Goal: Find contact information: Find contact information

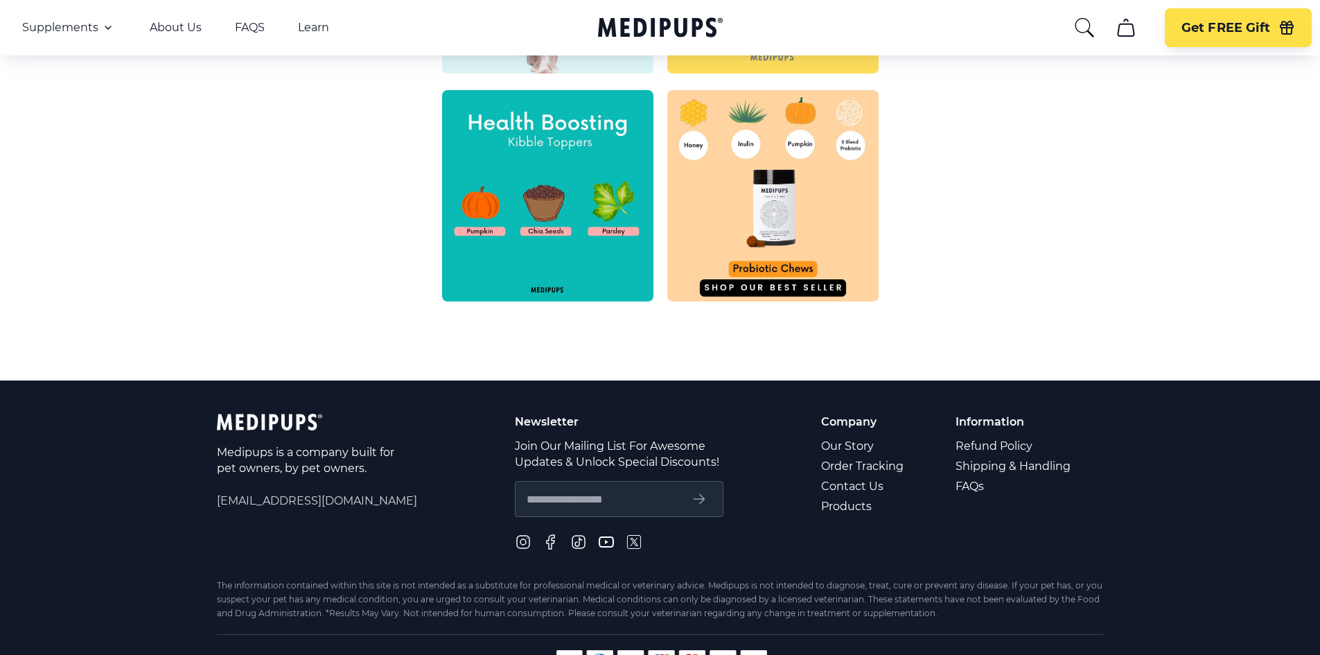
scroll to position [624, 0]
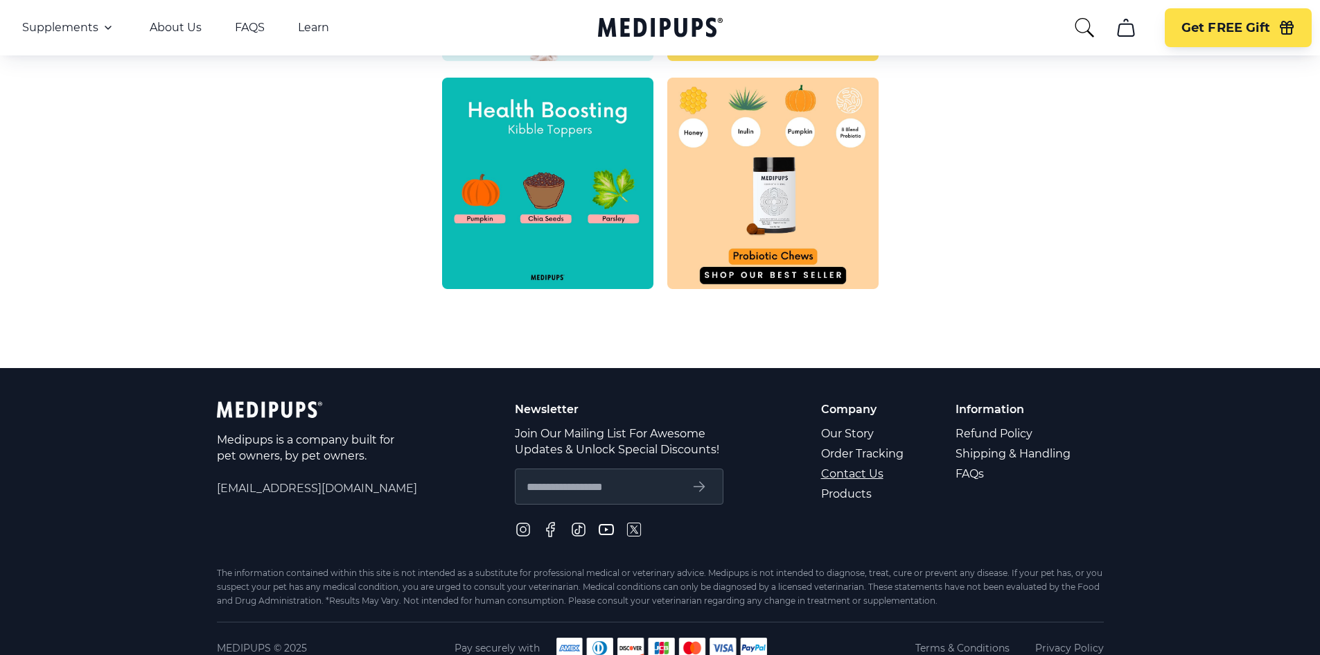
click at [851, 479] on link "Contact Us" at bounding box center [863, 474] width 85 height 20
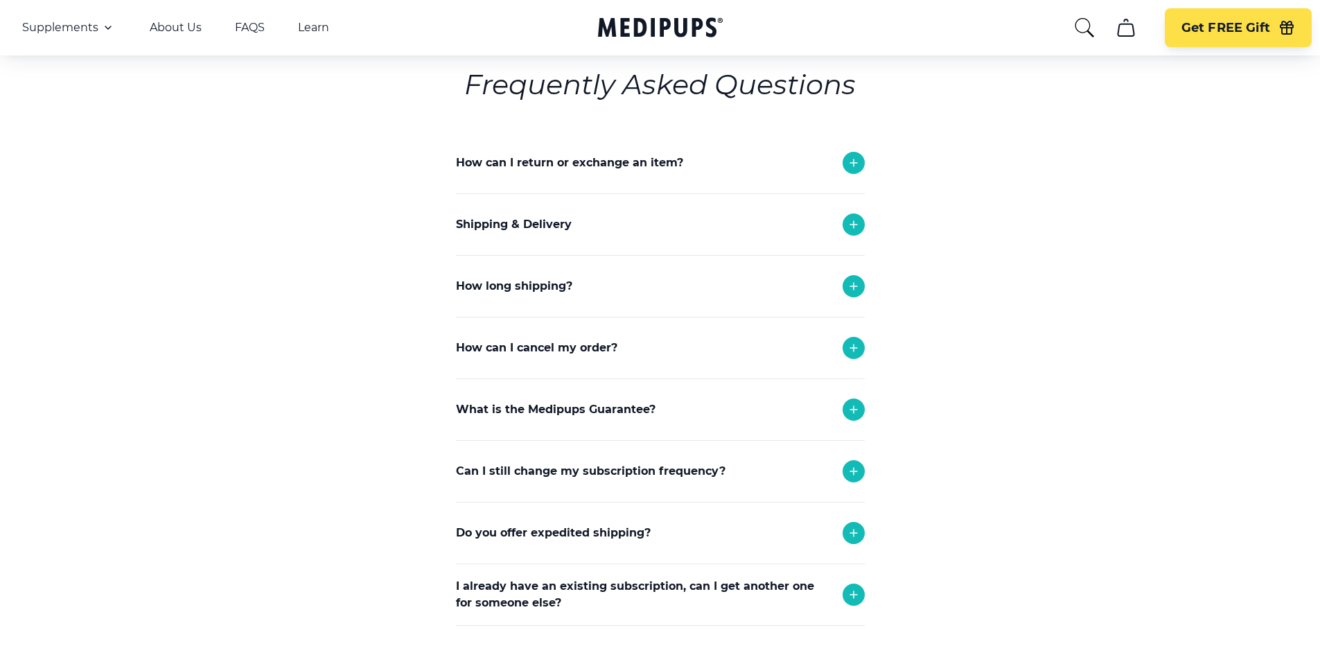
scroll to position [208, 0]
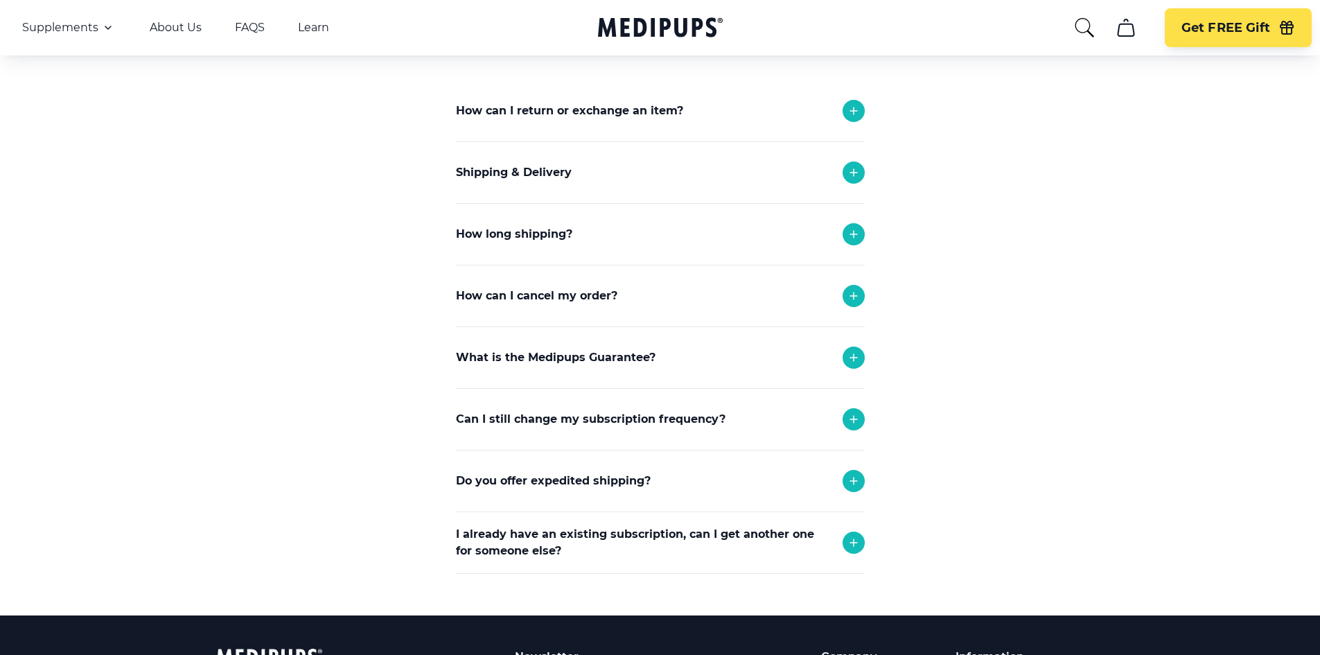
click at [856, 293] on icon at bounding box center [854, 296] width 17 height 17
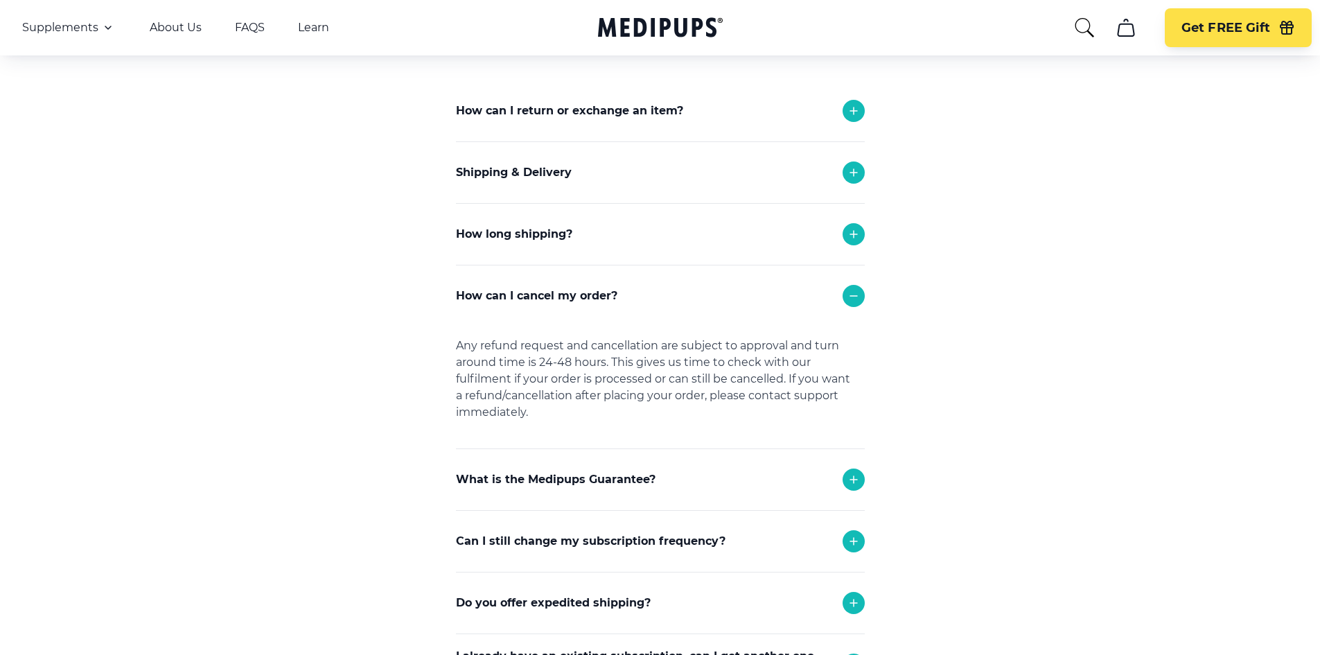
scroll to position [347, 0]
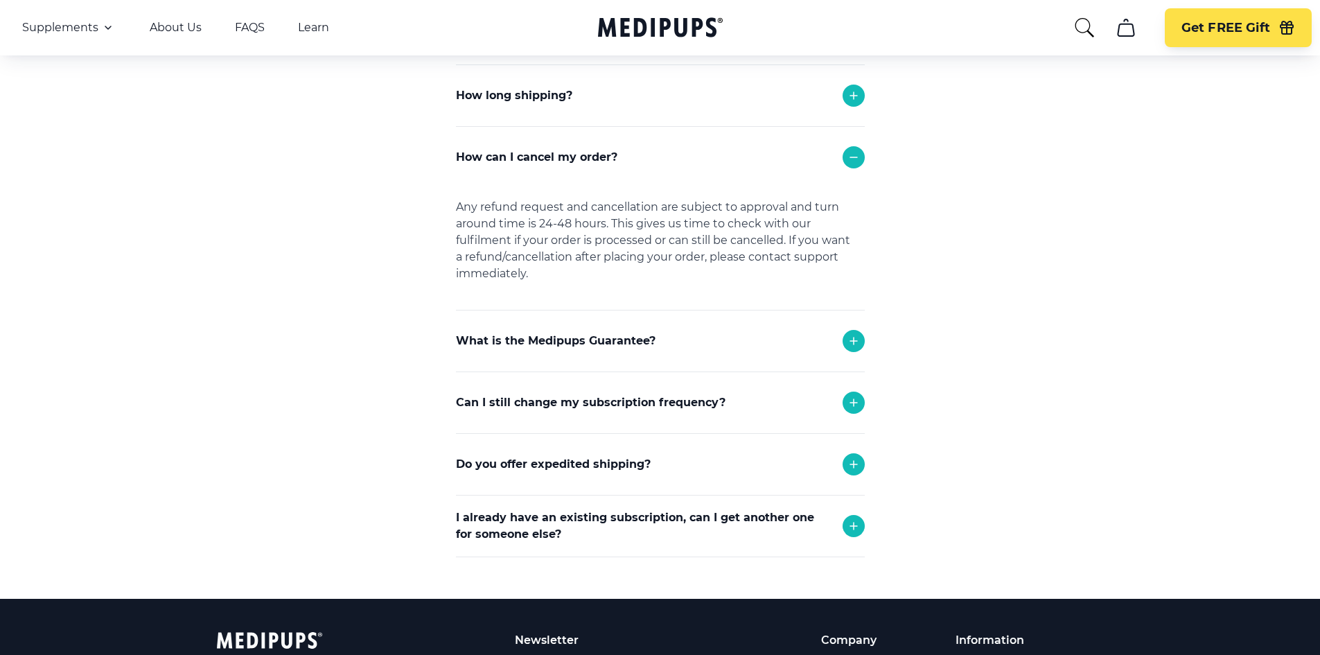
click at [857, 530] on icon at bounding box center [854, 526] width 17 height 17
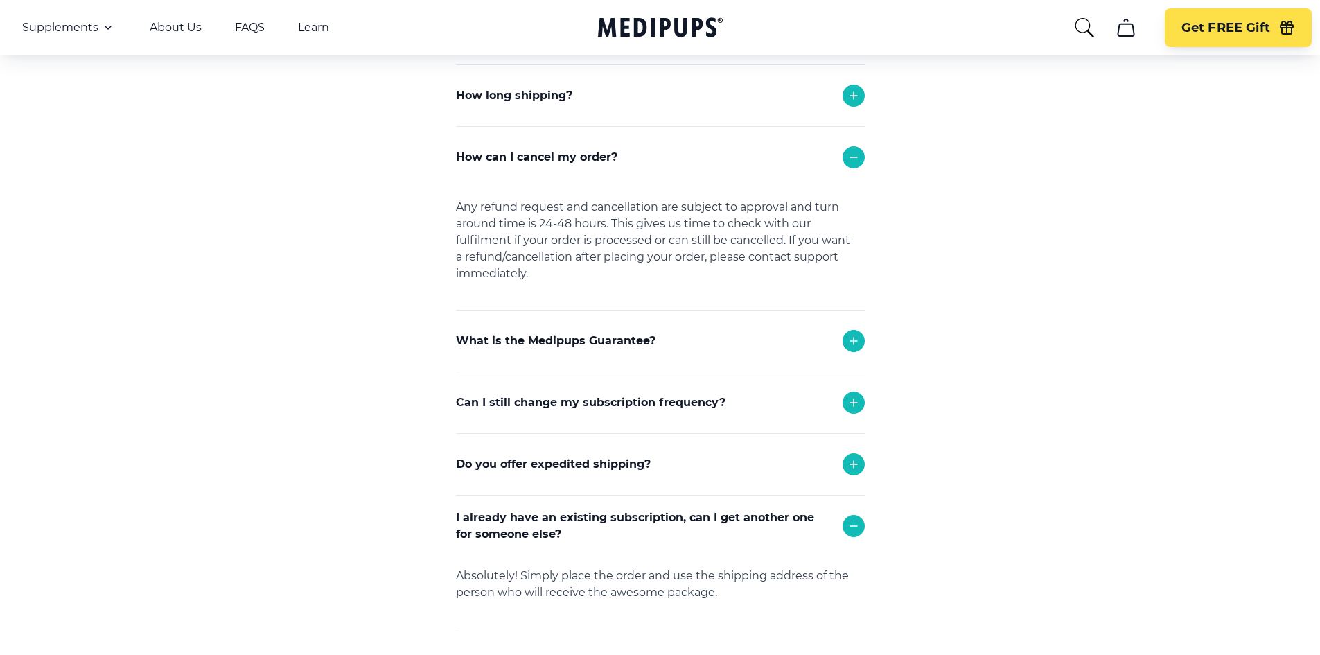
click at [851, 405] on icon at bounding box center [854, 402] width 17 height 17
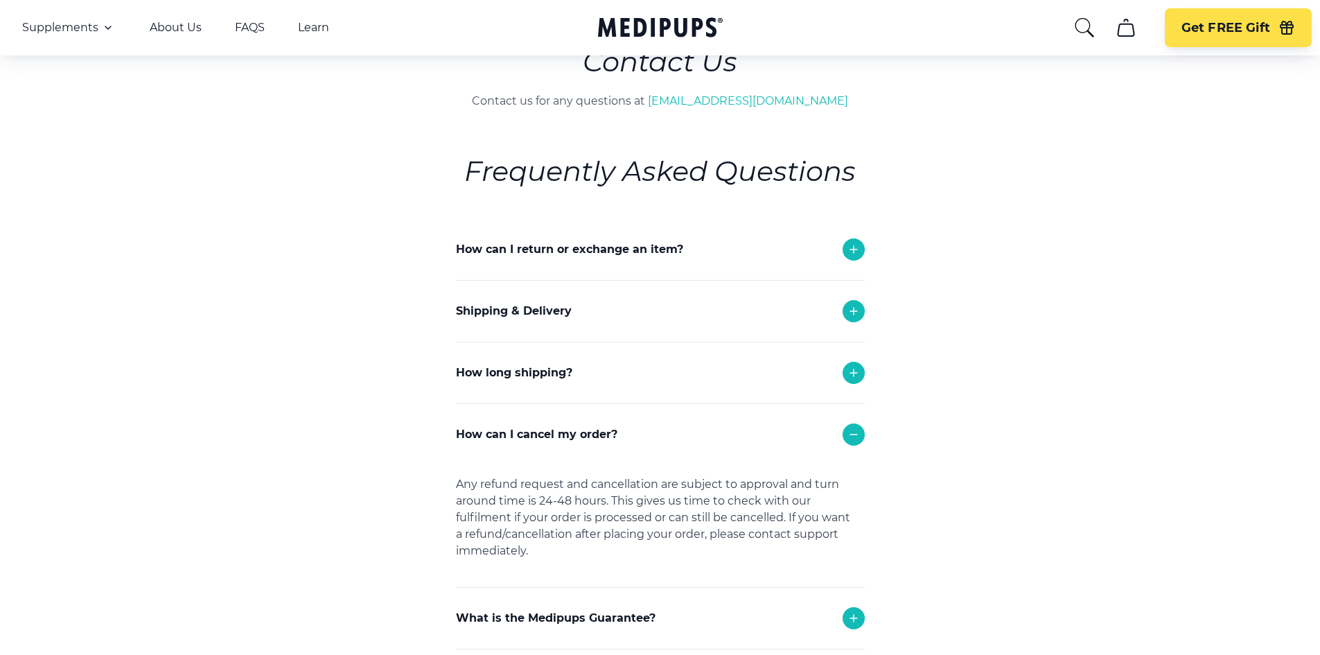
scroll to position [0, 0]
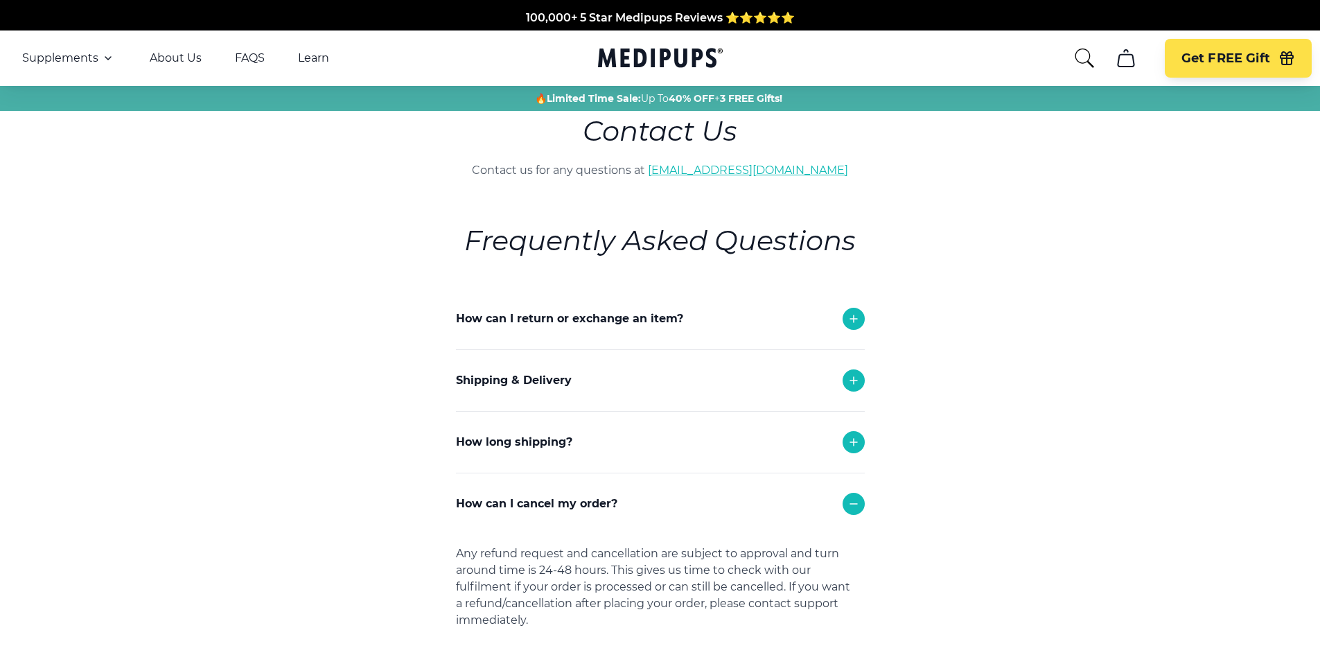
click at [772, 168] on link "[EMAIL_ADDRESS][DOMAIN_NAME]" at bounding box center [748, 170] width 200 height 13
click at [902, 207] on section "Frequently Asked Questions How can I return or exchange an item? Here at [GEOGR…" at bounding box center [661, 634] width 506 height 911
drag, startPoint x: 826, startPoint y: 172, endPoint x: 677, endPoint y: 160, distance: 149.5
click at [677, 160] on div "Contact Us Contact us for any questions at [EMAIL_ADDRESS][DOMAIN_NAME] Frequen…" at bounding box center [660, 600] width 586 height 979
click at [905, 208] on section "Frequently Asked Questions How can I return or exchange an item? Here at [GEOGR…" at bounding box center [661, 634] width 506 height 911
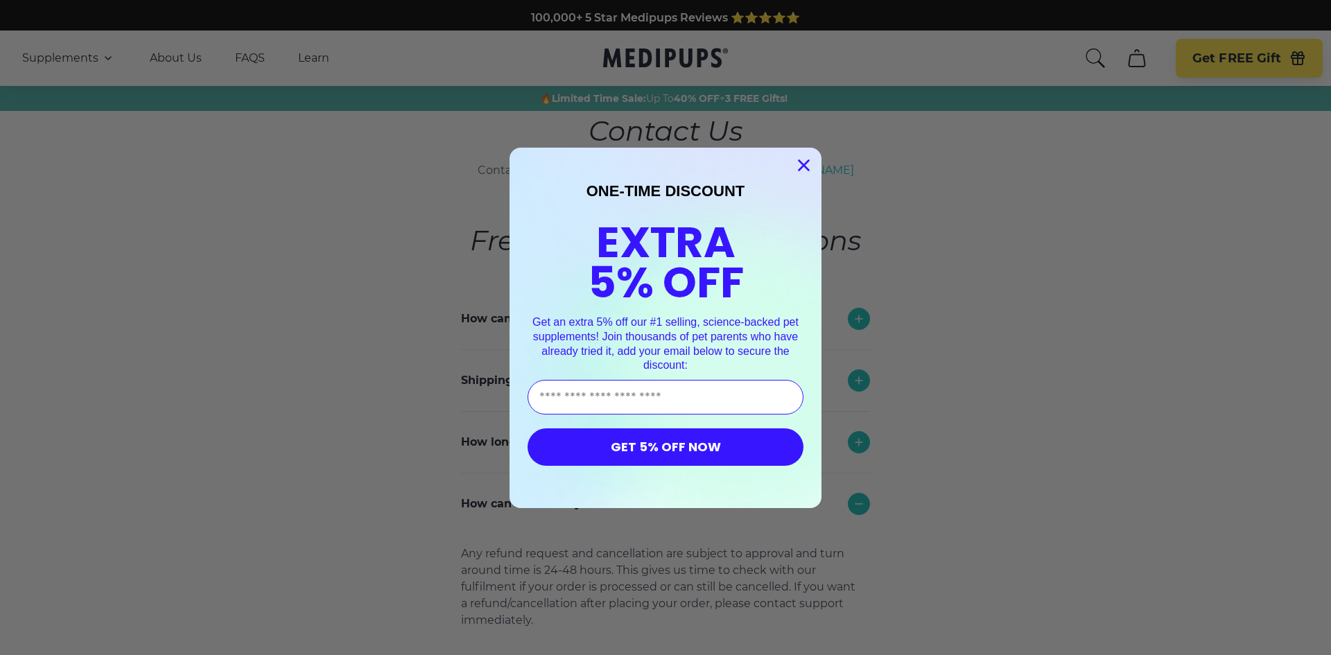
click at [803, 164] on circle "Close dialog" at bounding box center [803, 164] width 23 height 23
